Goal: Task Accomplishment & Management: Use online tool/utility

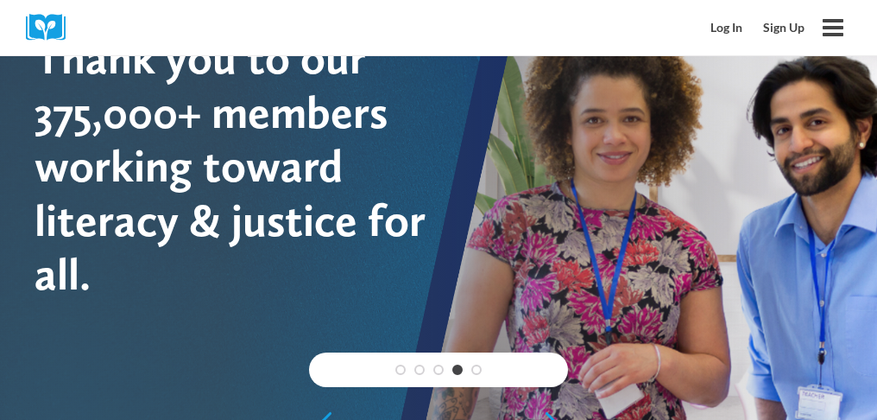
scroll to position [104, 0]
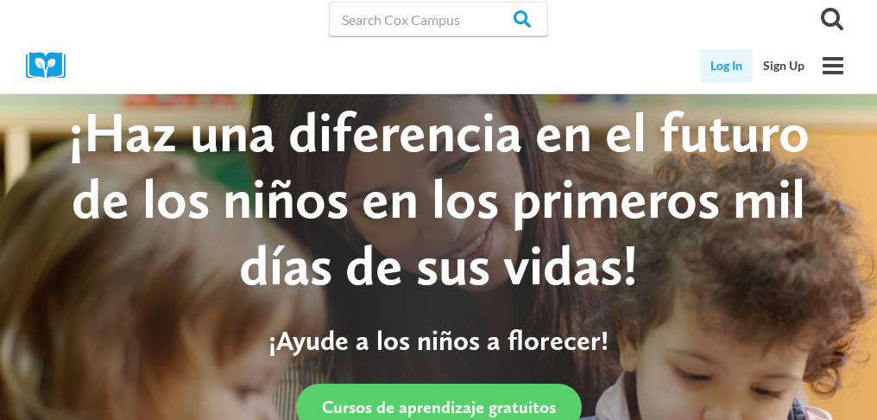
click at [724, 60] on link "Log In" at bounding box center [726, 65] width 53 height 33
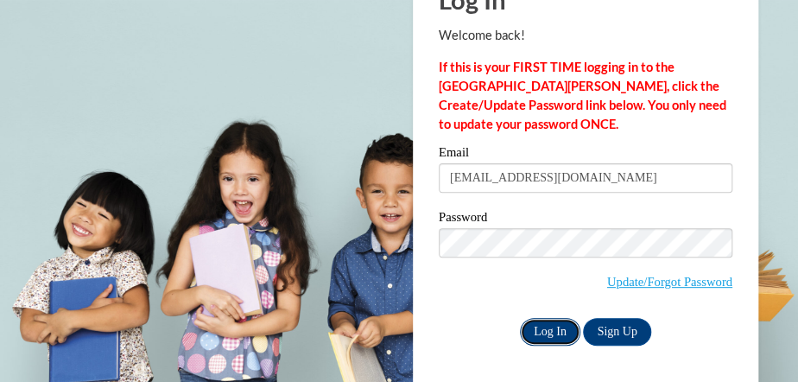
click at [546, 327] on input "Log In" at bounding box center [550, 332] width 60 height 28
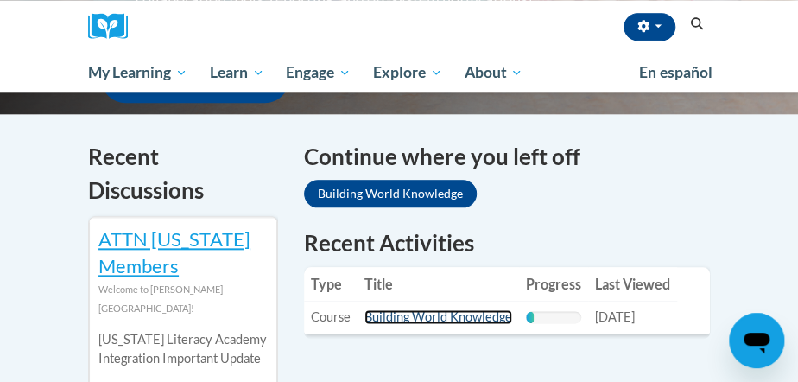
click at [420, 314] on link "Building World Knowledge" at bounding box center [438, 316] width 148 height 15
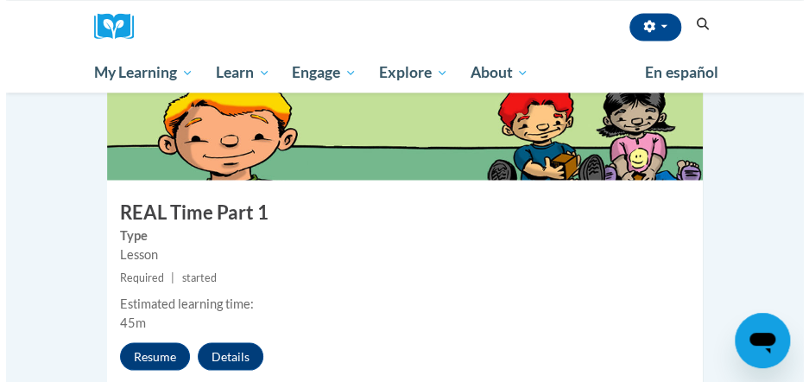
scroll to position [941, 0]
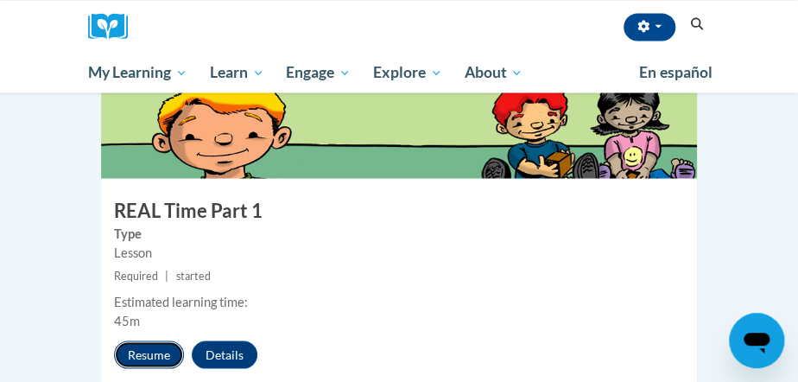
click at [157, 340] on button "Resume" at bounding box center [149, 354] width 70 height 28
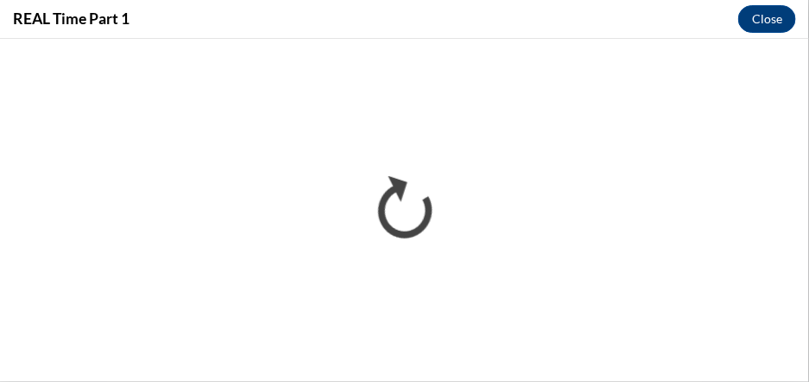
scroll to position [0, 0]
